Goal: Use online tool/utility: Utilize a website feature to perform a specific function

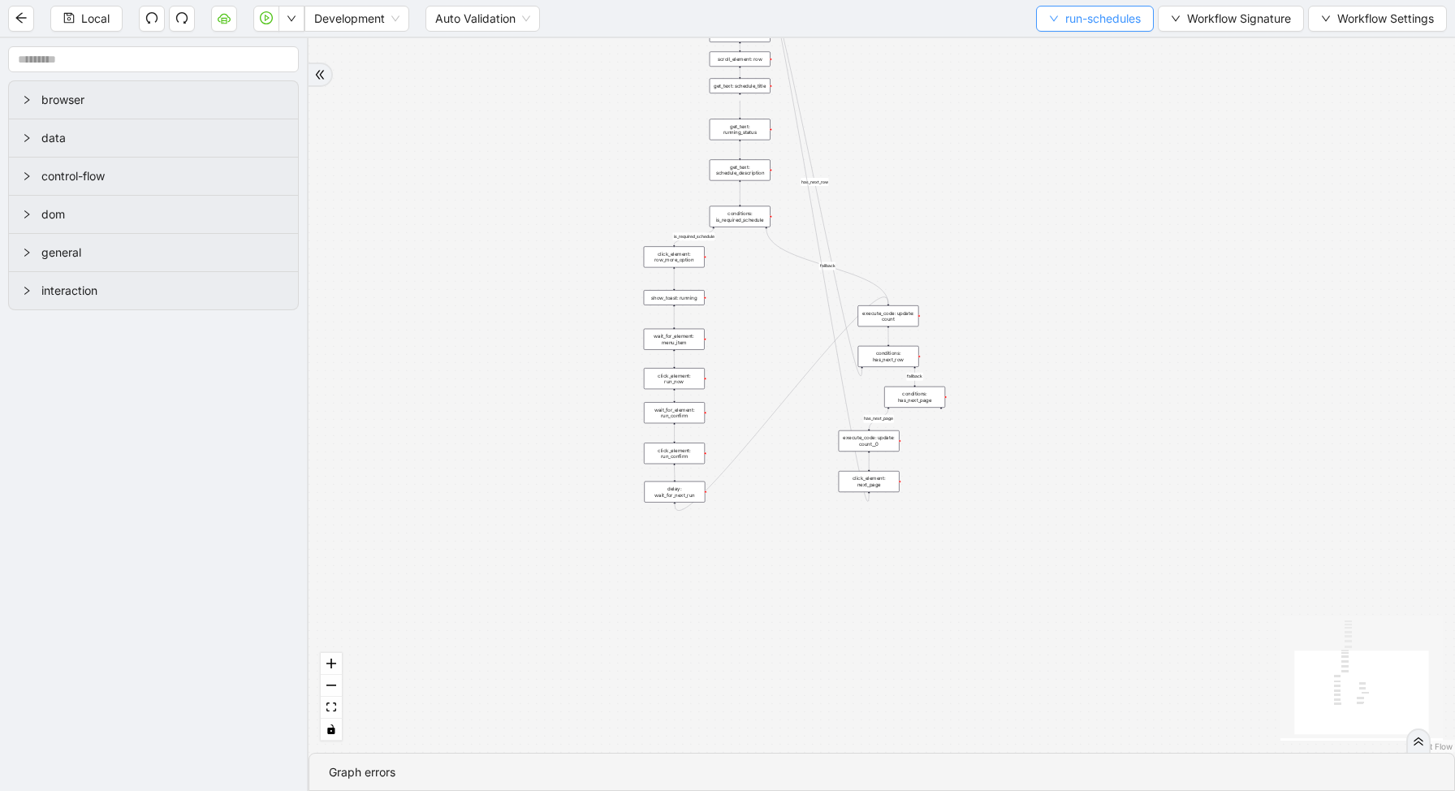
click at [1084, 30] on button "run-schedules" at bounding box center [1095, 19] width 118 height 26
click at [1065, 55] on span "Select" at bounding box center [1090, 50] width 94 height 18
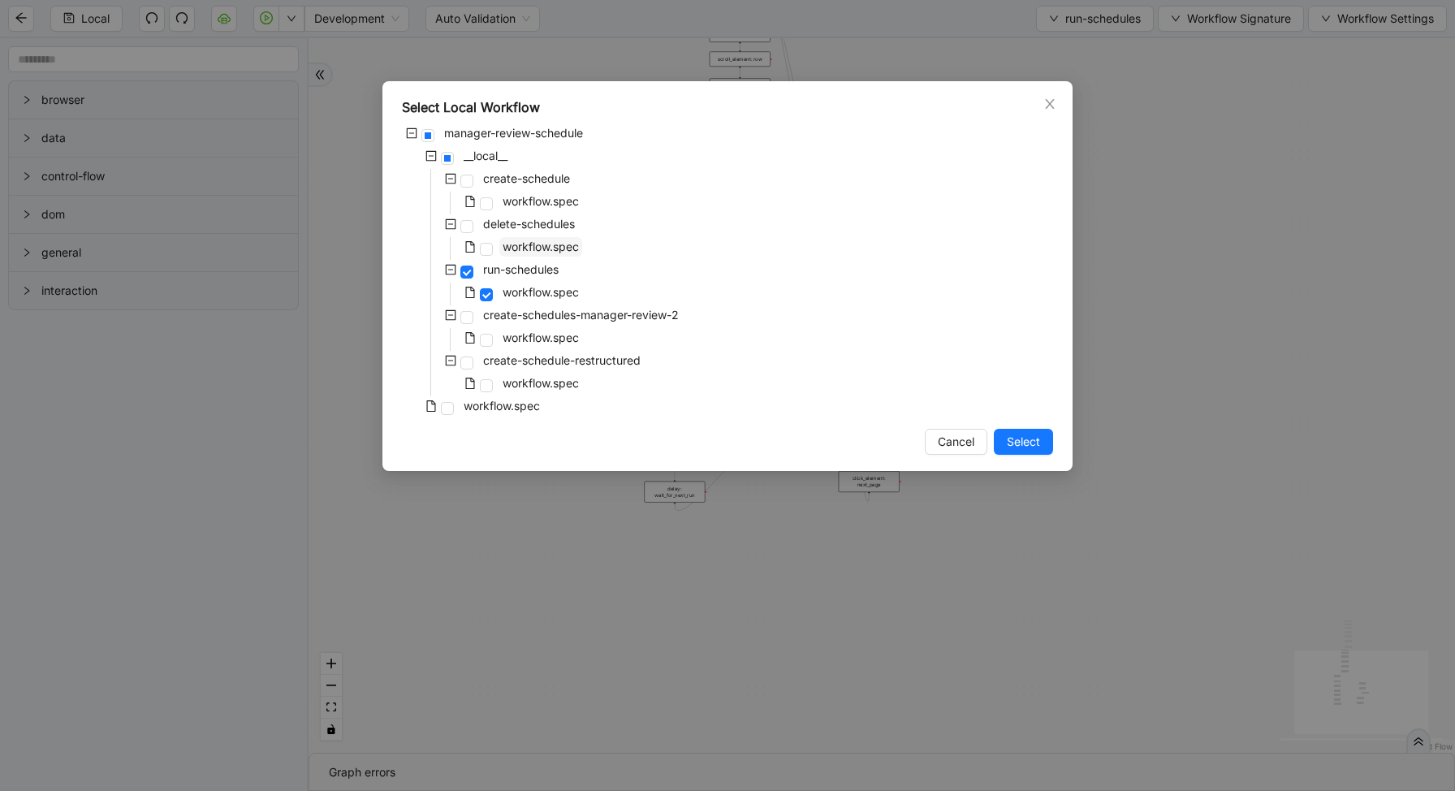
click at [538, 250] on span "workflow.spec" at bounding box center [541, 247] width 76 height 14
click at [1034, 456] on div "Select Local Workflow manager-review-schedule __local__ create-schedule workflo…" at bounding box center [727, 276] width 690 height 390
click at [1027, 451] on button "Select" at bounding box center [1023, 442] width 59 height 26
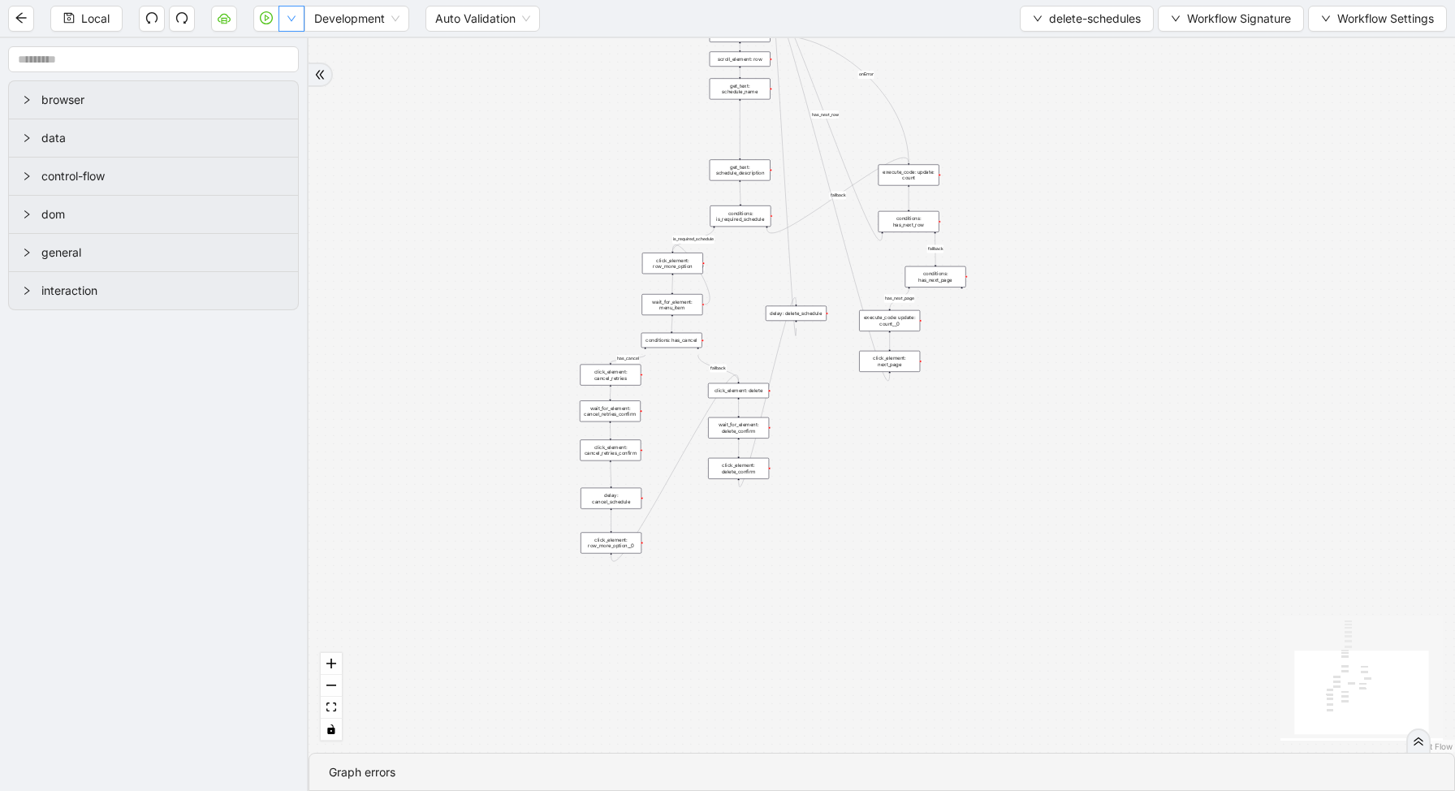
click at [283, 19] on button "button" at bounding box center [292, 19] width 26 height 26
click at [736, 230] on div "loopFrom has_cancel fallback is_required_schedule has_next_row fallback has_nex…" at bounding box center [882, 395] width 1147 height 715
click at [736, 216] on div "conditions: is_required_schedule" at bounding box center [740, 215] width 61 height 21
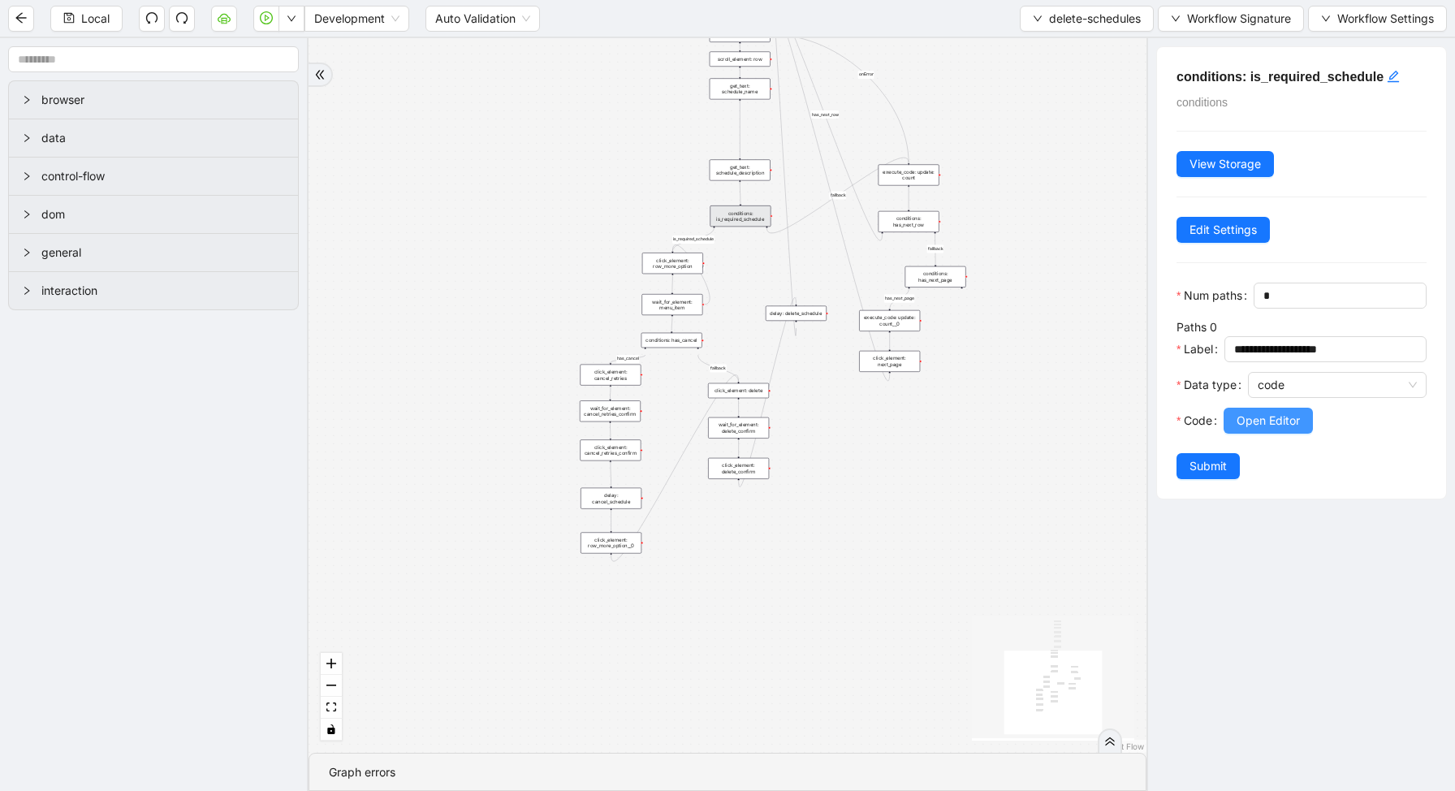
click at [1281, 422] on span "Open Editor" at bounding box center [1268, 421] width 63 height 18
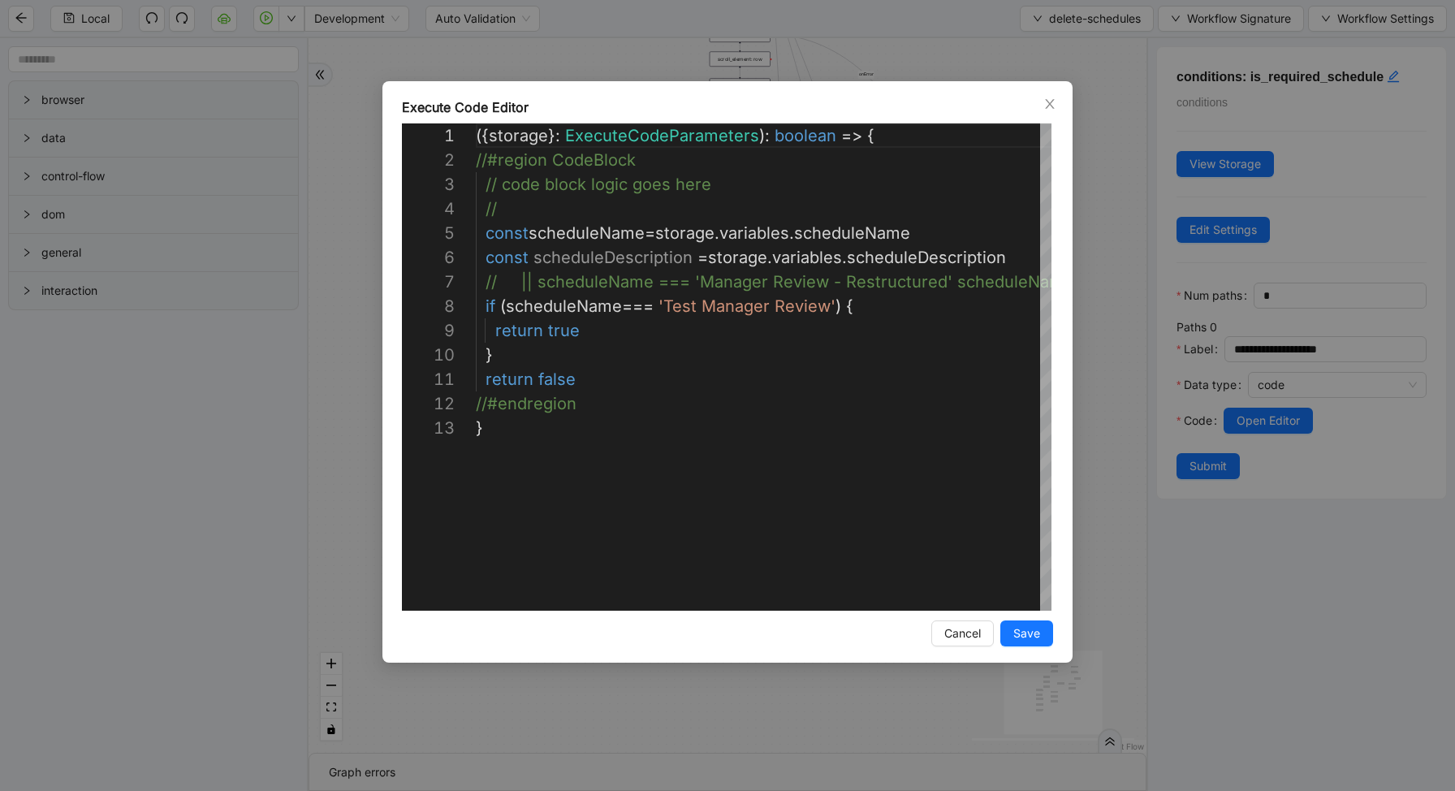
click at [1127, 378] on div "**********" at bounding box center [727, 395] width 1455 height 791
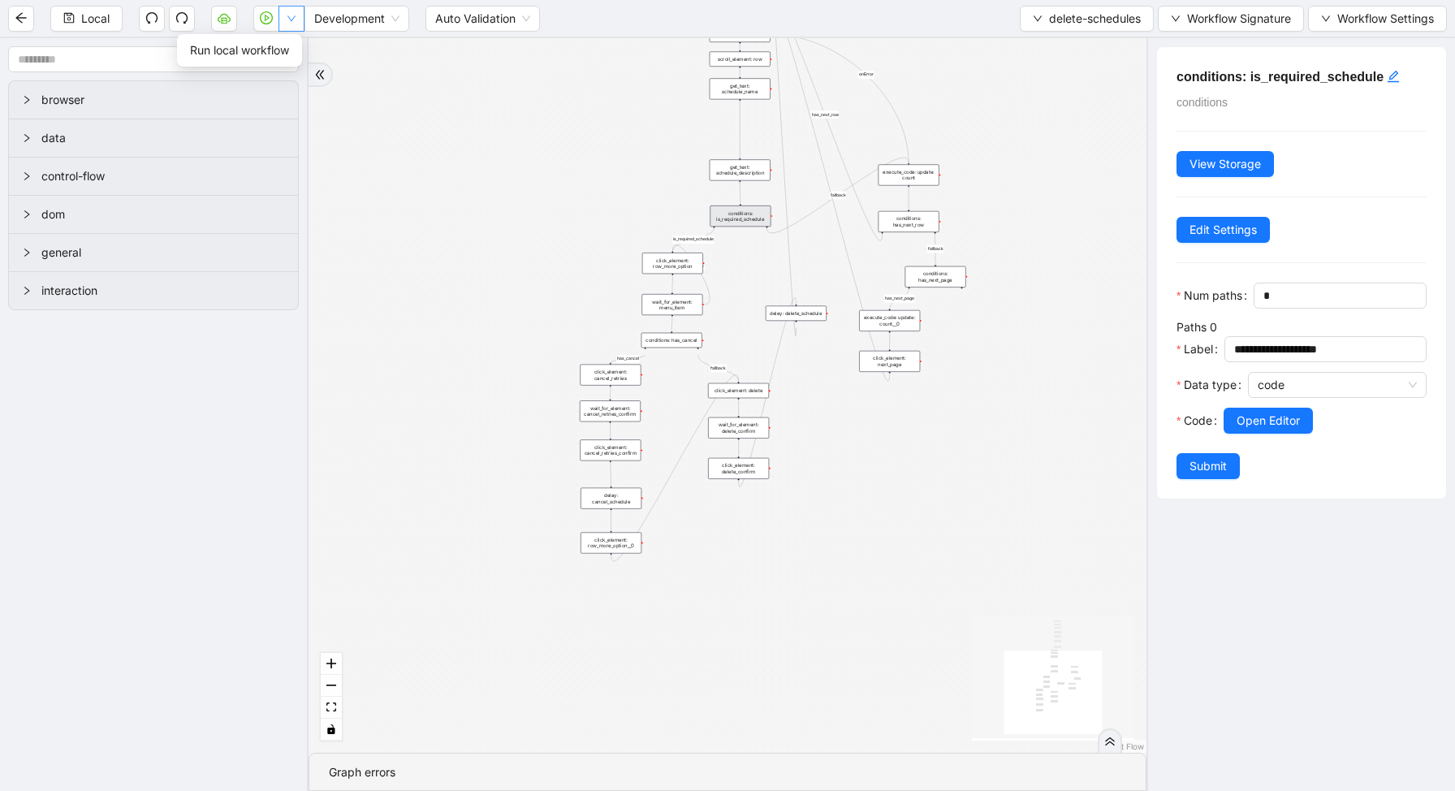
click at [297, 20] on button "button" at bounding box center [292, 19] width 26 height 26
click at [288, 48] on span "Run local workflow" at bounding box center [239, 50] width 99 height 18
